Goal: Task Accomplishment & Management: Use online tool/utility

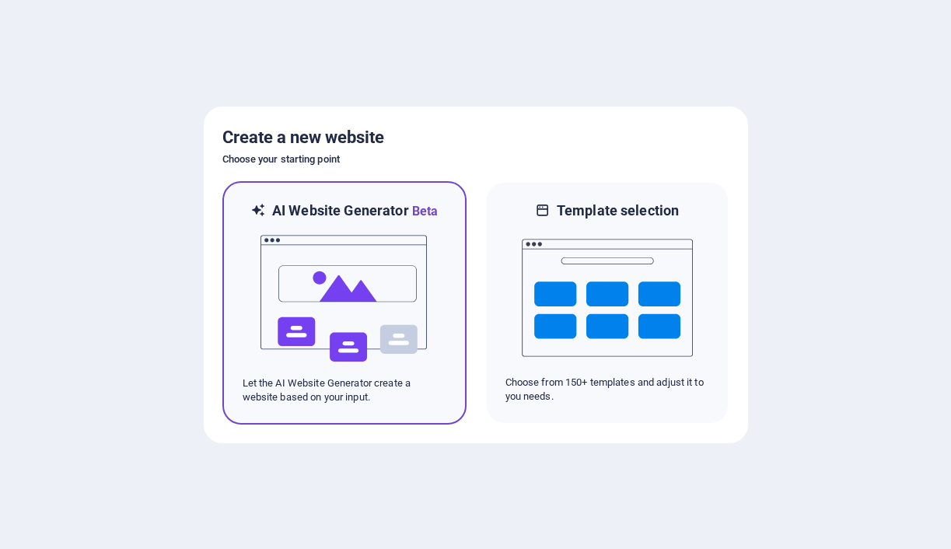
click at [361, 286] on img at bounding box center [344, 299] width 171 height 156
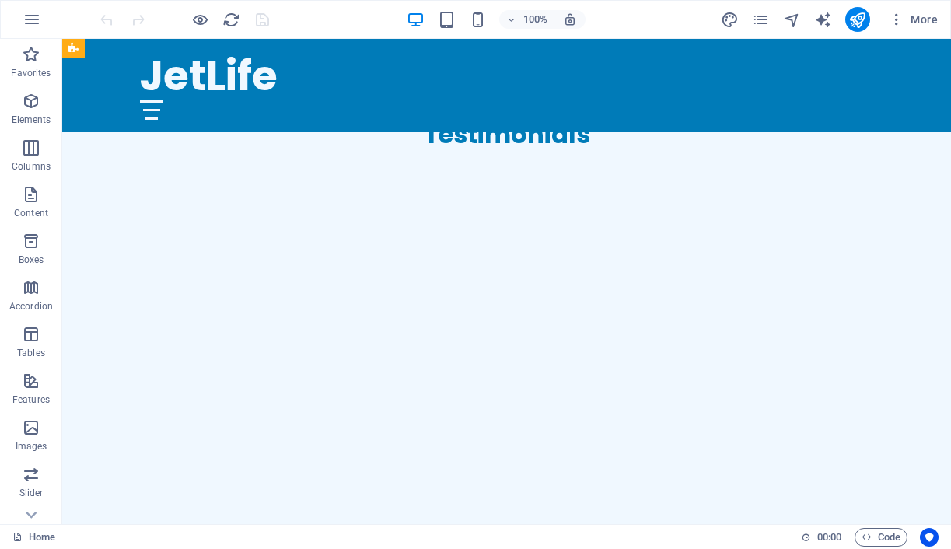
scroll to position [3236, 0]
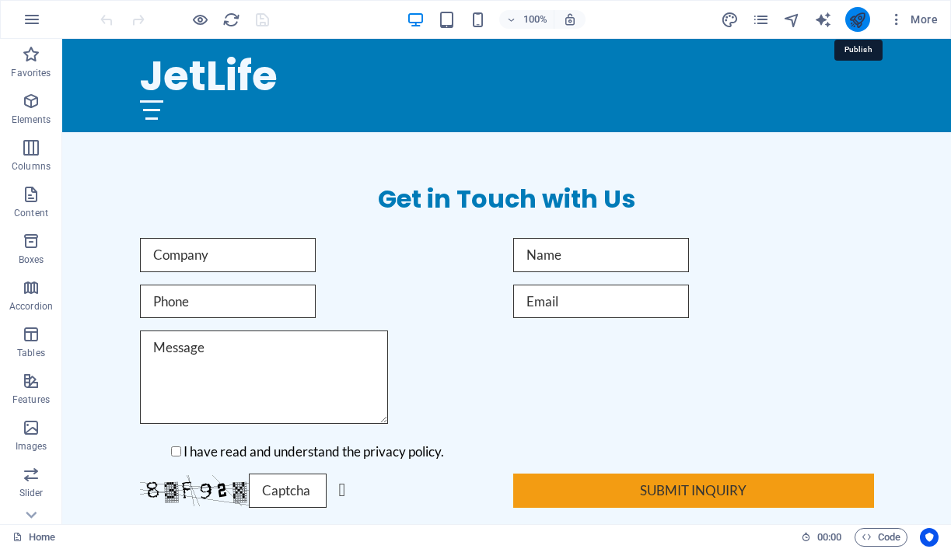
click at [858, 19] on icon "publish" at bounding box center [857, 20] width 18 height 18
